Goal: Entertainment & Leisure: Consume media (video, audio)

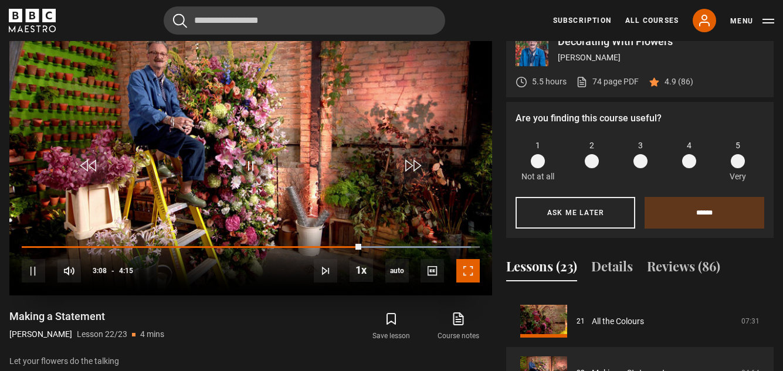
click at [468, 261] on span "Video Player" at bounding box center [467, 270] width 23 height 23
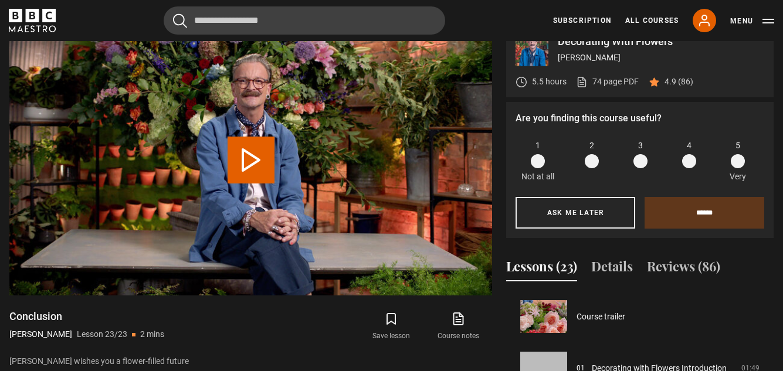
scroll to position [1080, 0]
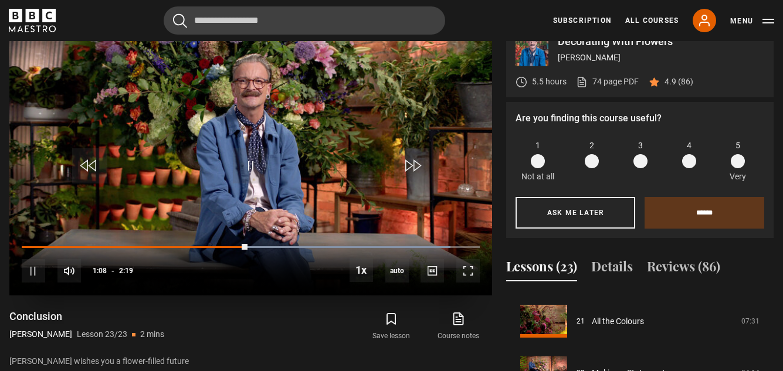
click at [302, 145] on video "Video Player" at bounding box center [250, 160] width 483 height 272
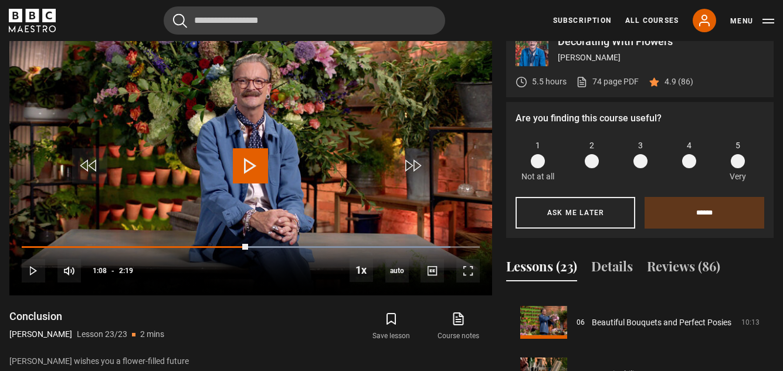
scroll to position [243, 0]
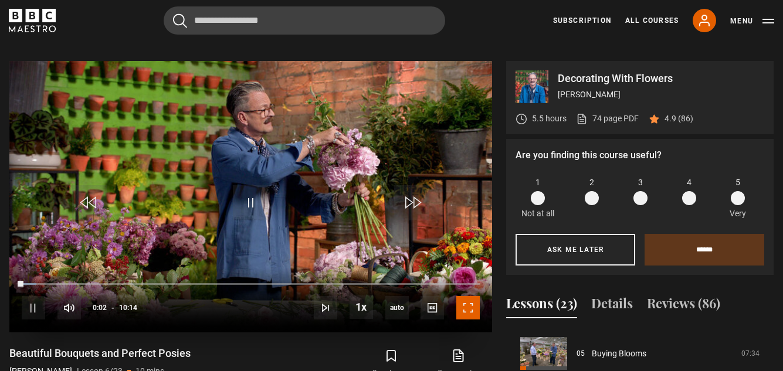
click at [466, 296] on span "Video Player" at bounding box center [467, 307] width 23 height 23
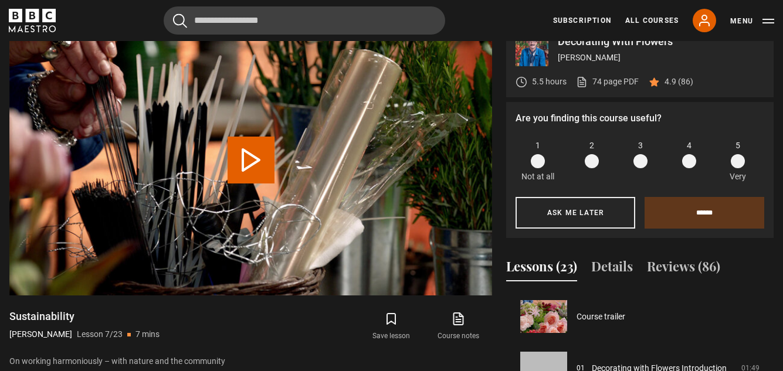
scroll to position [310, 0]
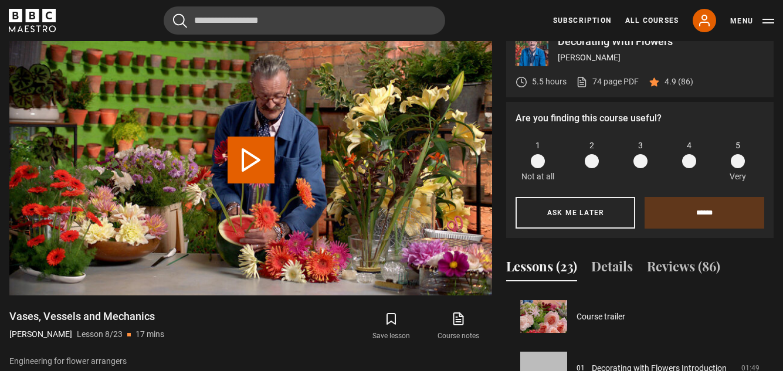
scroll to position [361, 0]
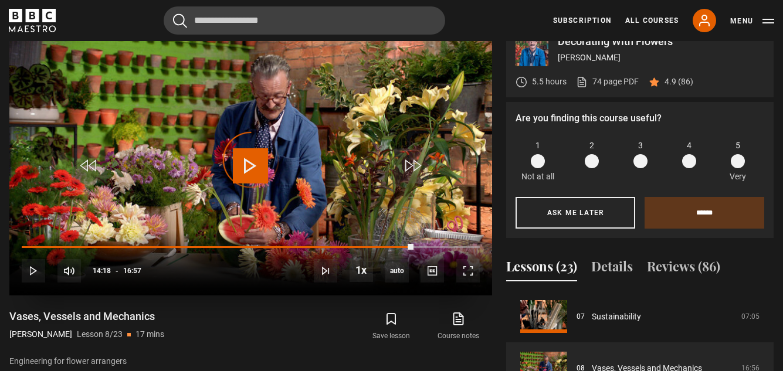
drag, startPoint x: 408, startPoint y: 236, endPoint x: 375, endPoint y: 235, distance: 32.9
click at [375, 235] on div "10s Skip Back 10 seconds Play 10s Skip Forward 10 seconds Loaded : 0.00% 13:06 …" at bounding box center [250, 263] width 483 height 65
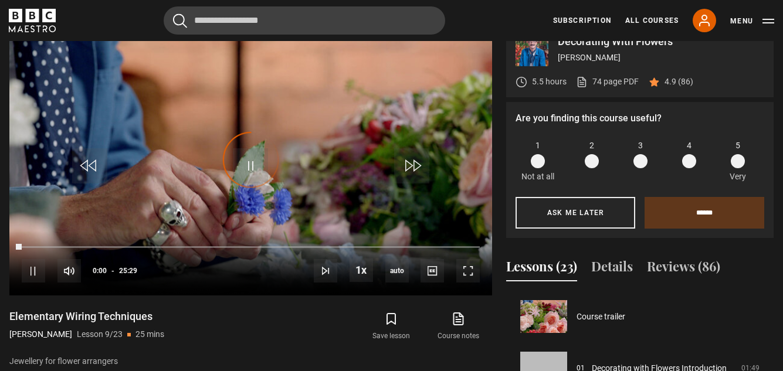
scroll to position [413, 0]
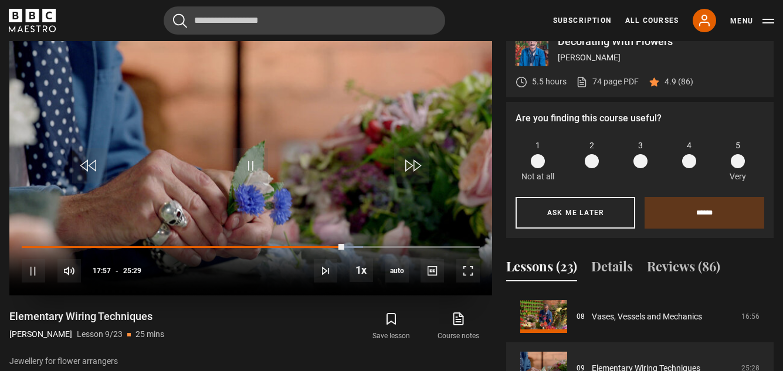
click at [312, 184] on video "Video Player" at bounding box center [250, 160] width 483 height 272
